Goal: Transaction & Acquisition: Purchase product/service

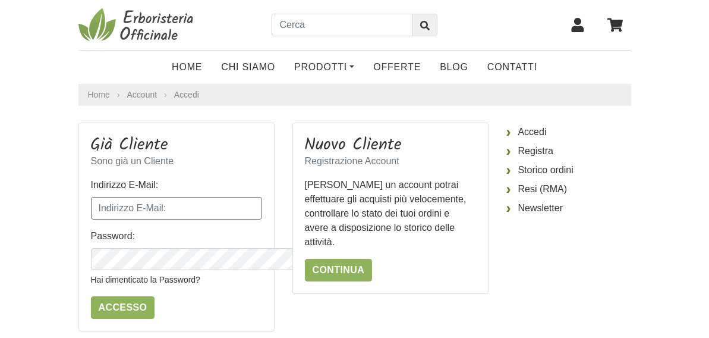
click at [241, 209] on input "Indirizzo E-Mail:" at bounding box center [176, 208] width 171 height 23
type input "capricorno1942@gmail.com"
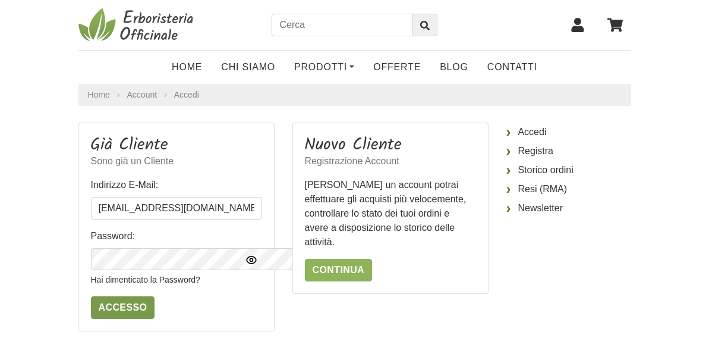
click at [91, 309] on input "Accesso" at bounding box center [123, 307] width 64 height 23
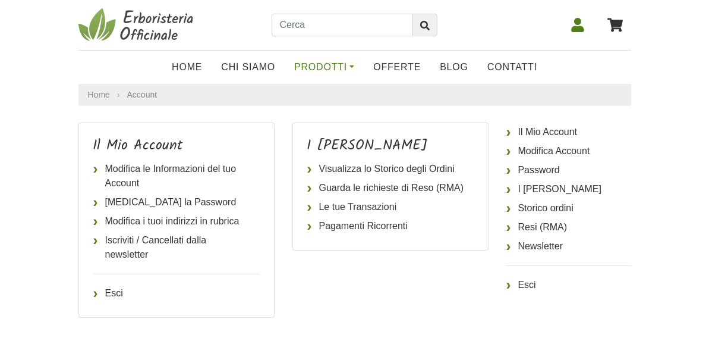
click at [332, 62] on link "Prodotti" at bounding box center [324, 67] width 79 height 24
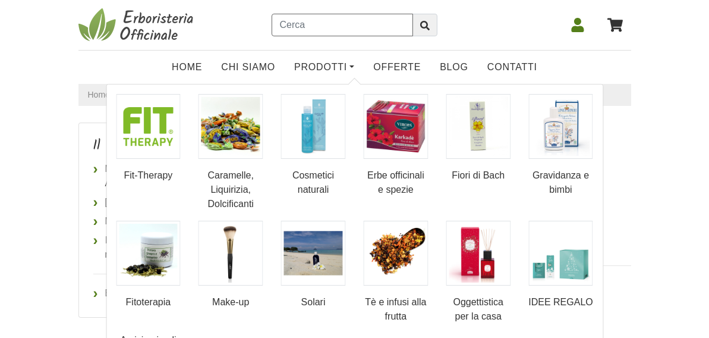
click at [304, 23] on input "text" at bounding box center [342, 25] width 141 height 23
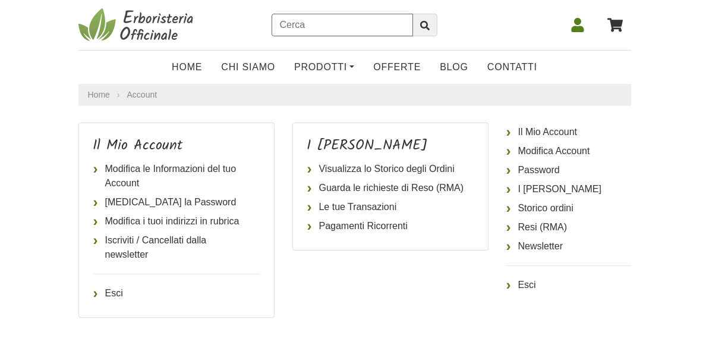
type input "MACA"
click at [430, 24] on icon "submit" at bounding box center [425, 26] width 10 height 10
click at [555, 282] on link "Esci" at bounding box center [569, 284] width 125 height 19
